Goal: Information Seeking & Learning: Learn about a topic

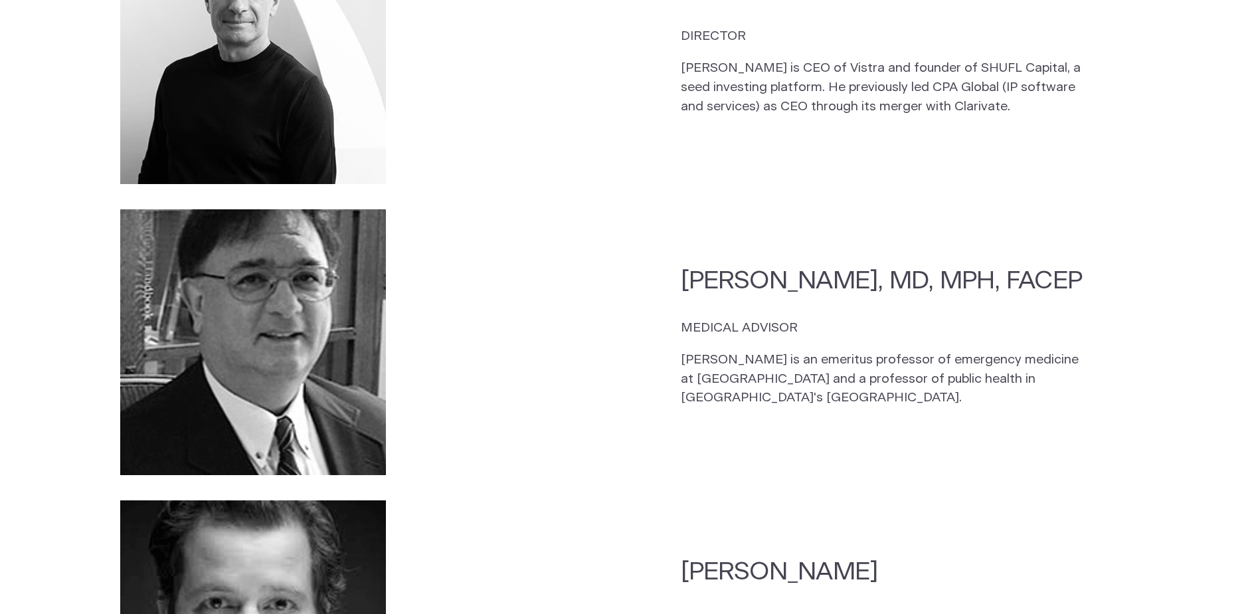
scroll to position [797, 0]
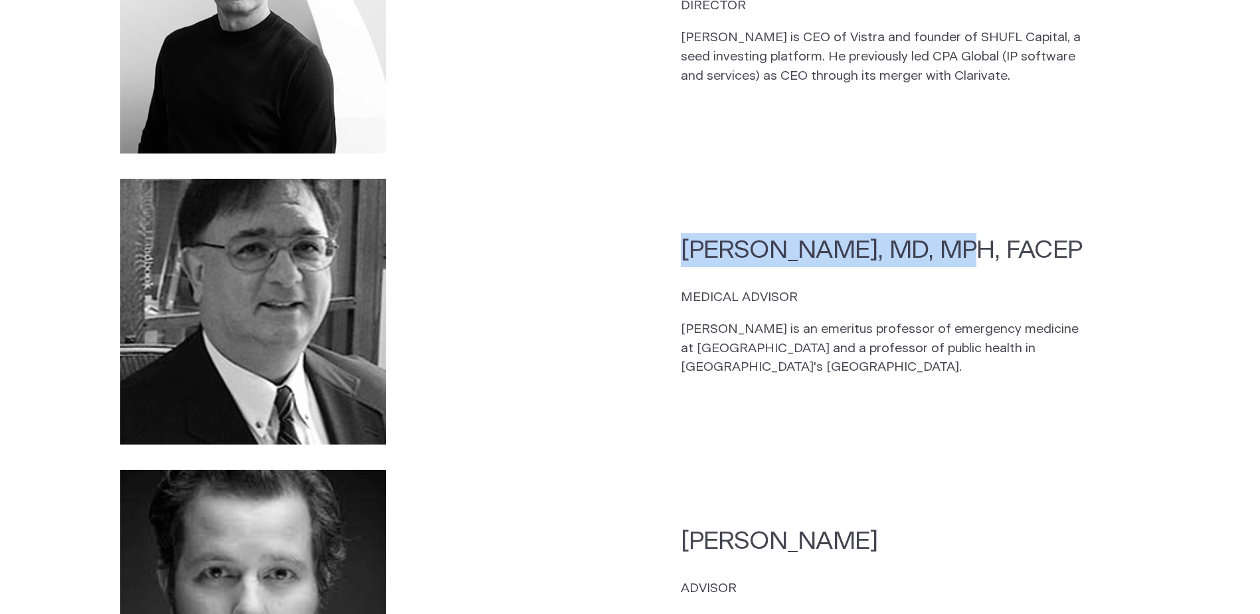
drag, startPoint x: 682, startPoint y: 230, endPoint x: 945, endPoint y: 230, distance: 262.4
click at [945, 233] on h2 "[PERSON_NAME], MD, MPH, FACEP" at bounding box center [885, 250] width 408 height 34
copy h2 "Michael Greenberg, MD"
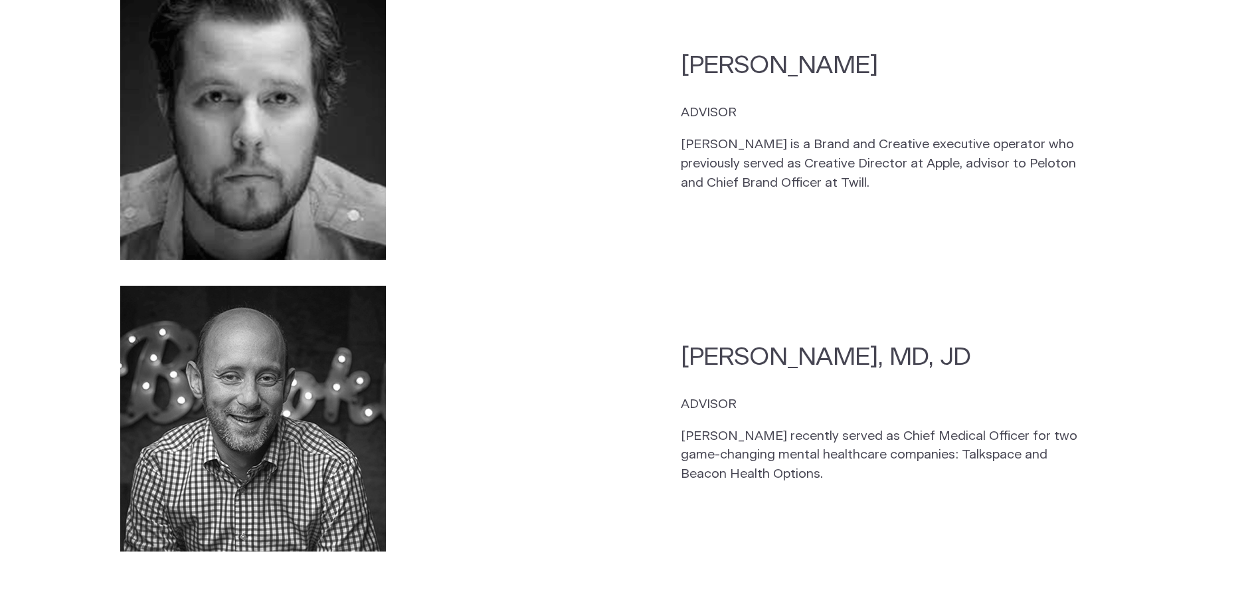
scroll to position [1328, 0]
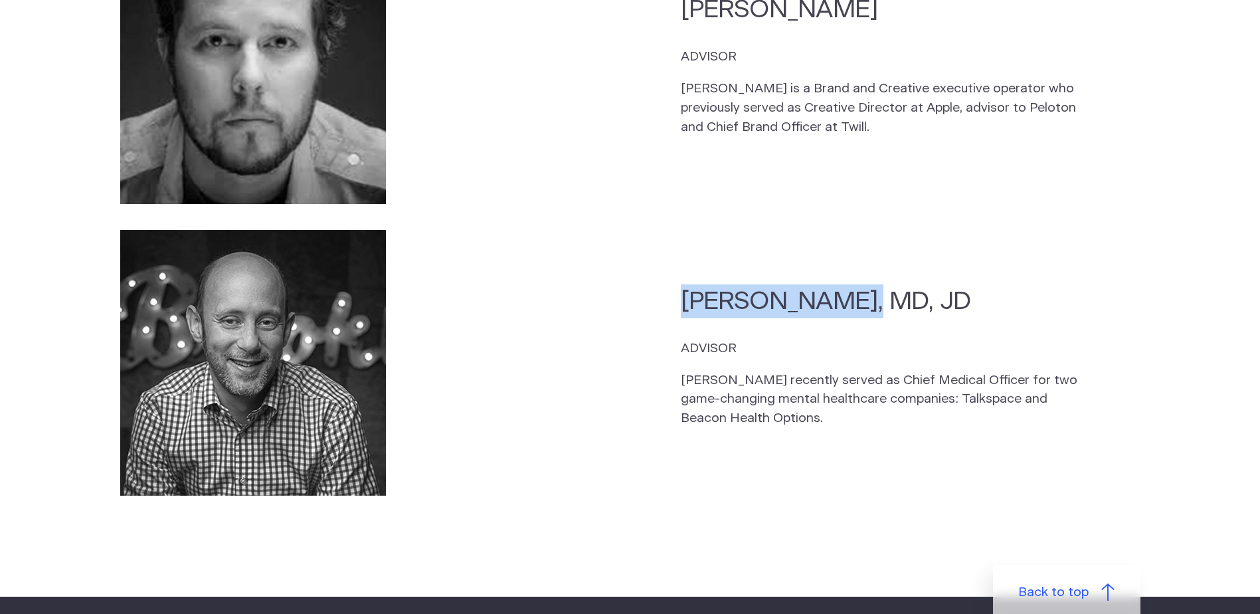
drag, startPoint x: 683, startPoint y: 307, endPoint x: 837, endPoint y: 312, distance: 153.5
click at [837, 312] on section "[PERSON_NAME], MD, JD ADVISOR [PERSON_NAME] recently served as Chief Medical Of…" at bounding box center [630, 406] width 1260 height 379
copy h2 "[PERSON_NAME]"
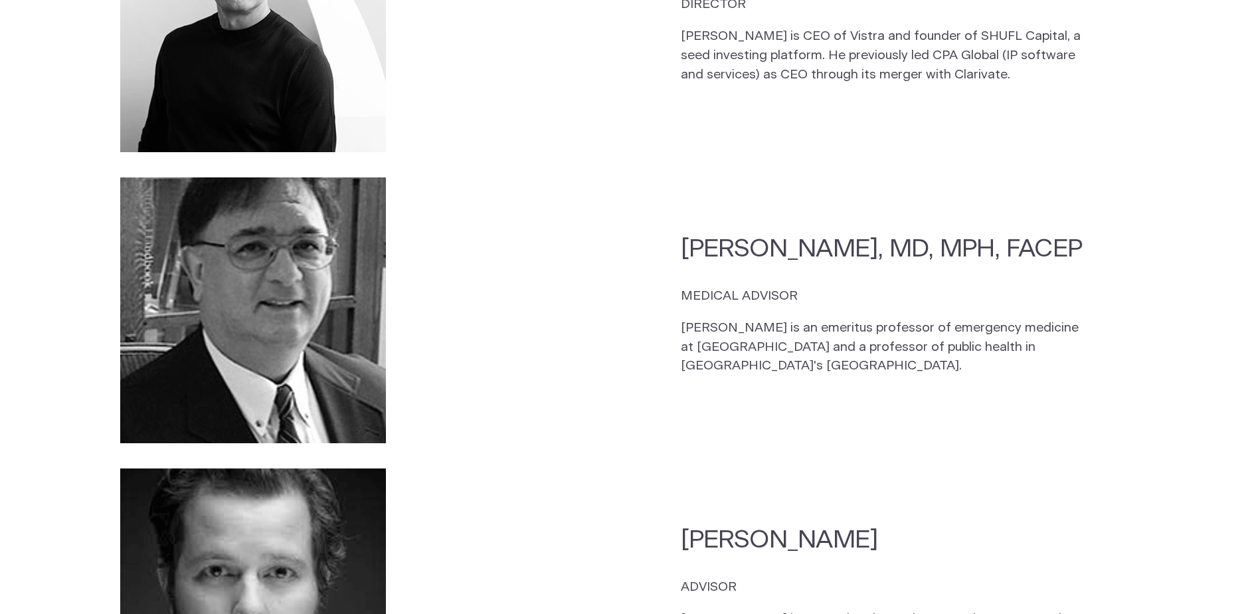
scroll to position [797, 0]
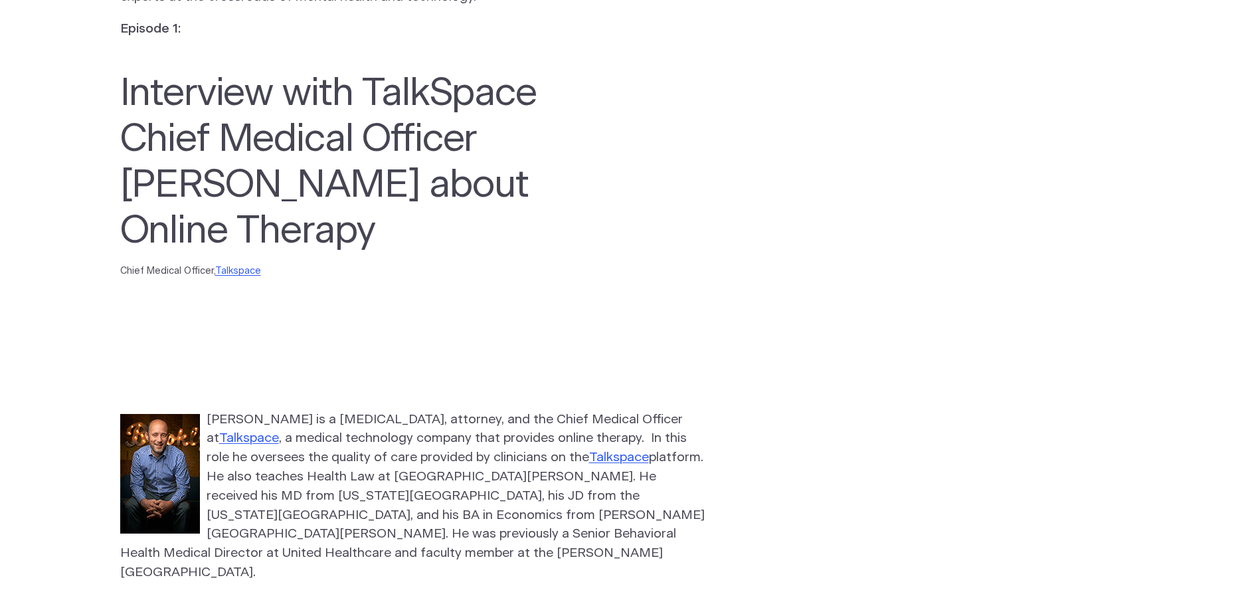
scroll to position [332, 0]
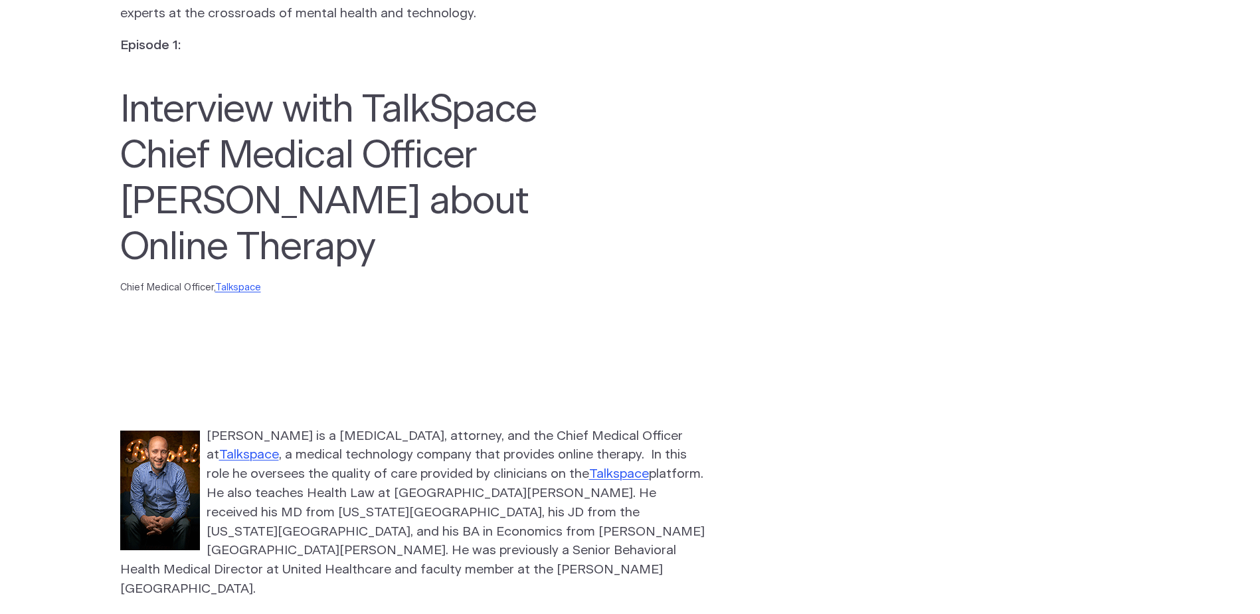
click at [69, 289] on section "The Fisher Wallace Podcast - Neil Liebowitz Short conversations about real worl…" at bounding box center [630, 235] width 1260 height 955
